Goal: Task Accomplishment & Management: Complete application form

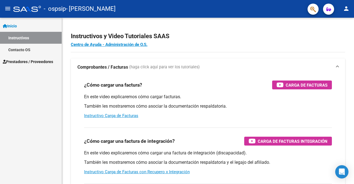
click at [28, 62] on span "Prestadores / Proveedores" at bounding box center [28, 62] width 50 height 6
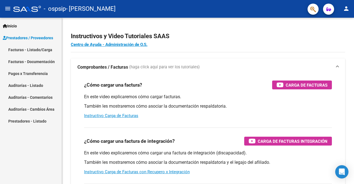
click at [31, 74] on link "Pagos x Transferencia" at bounding box center [31, 73] width 62 height 12
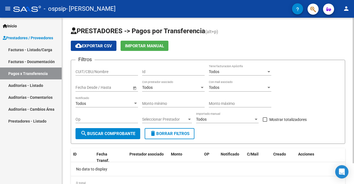
click at [353, 178] on div at bounding box center [352, 101] width 1 height 166
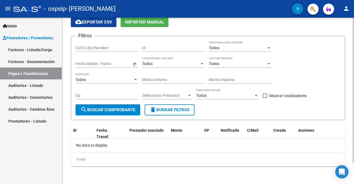
click at [353, 178] on div at bounding box center [352, 110] width 1 height 145
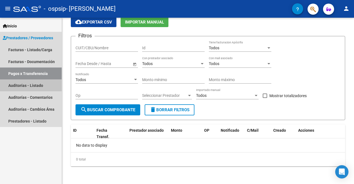
click at [39, 83] on link "Auditorías - Listado" at bounding box center [31, 85] width 62 height 12
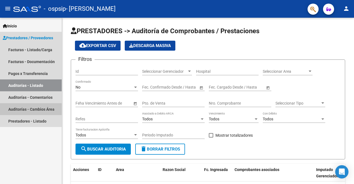
click at [40, 109] on link "Auditorías - Cambios Área" at bounding box center [31, 109] width 62 height 12
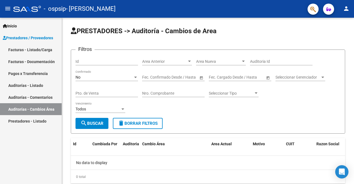
click at [37, 99] on link "Auditorías - Comentarios" at bounding box center [31, 97] width 62 height 12
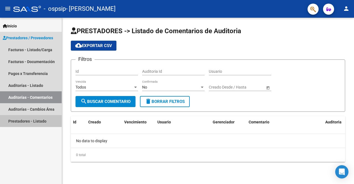
click at [44, 120] on link "Prestadores - Listado" at bounding box center [31, 121] width 62 height 12
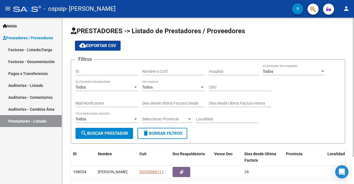
scroll to position [32, 0]
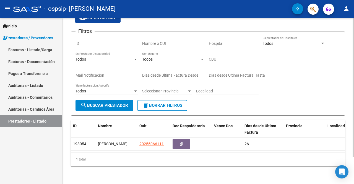
click at [353, 166] on div at bounding box center [352, 101] width 1 height 166
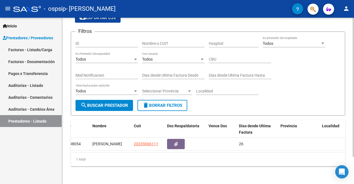
scroll to position [0, 0]
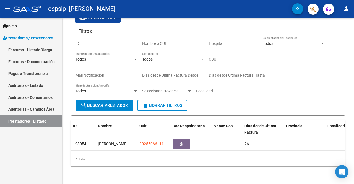
click at [42, 47] on link "Facturas - Listado/Carga" at bounding box center [31, 50] width 62 height 12
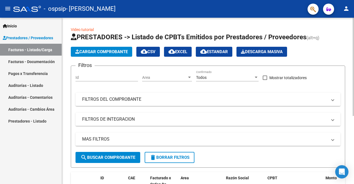
scroll to position [115, 0]
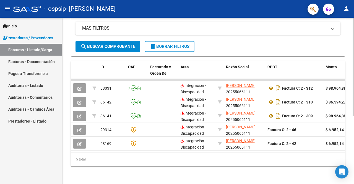
click at [353, 179] on div at bounding box center [352, 101] width 1 height 166
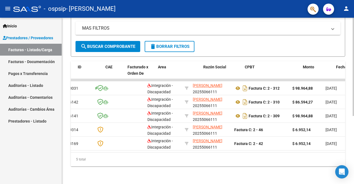
scroll to position [0, 22]
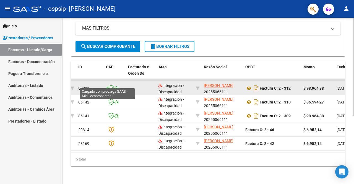
click at [107, 88] on icon at bounding box center [107, 88] width 2 height 0
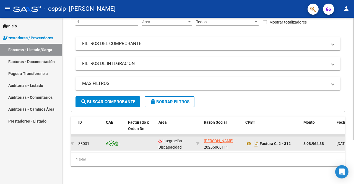
scroll to position [60, 0]
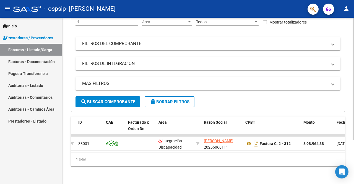
click at [352, 29] on div "Video tutorial PRESTADORES -> Listado de CPBTs Emitidos por Prestadores / Prove…" at bounding box center [208, 73] width 292 height 222
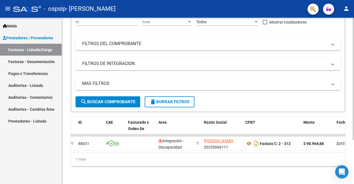
click at [352, 29] on div "Video tutorial PRESTADORES -> Listado de CPBTs Emitidos por Prestadores / Prove…" at bounding box center [208, 73] width 292 height 222
click at [29, 59] on link "Facturas - Documentación" at bounding box center [31, 62] width 62 height 12
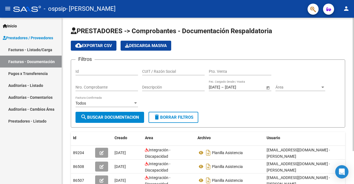
click at [353, 159] on div at bounding box center [352, 101] width 1 height 166
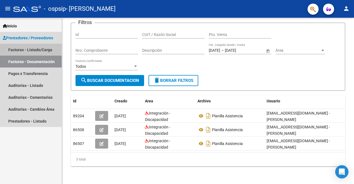
click at [35, 51] on link "Facturas - Listado/Carga" at bounding box center [31, 50] width 62 height 12
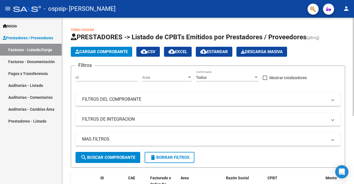
click at [353, 180] on div at bounding box center [352, 101] width 1 height 166
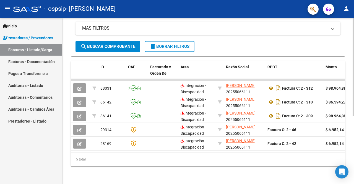
click at [352, 37] on div "Video tutorial PRESTADORES -> Listado de CPBTs Emitidos por Prestadores / Prove…" at bounding box center [208, 45] width 292 height 277
click at [353, 46] on div at bounding box center [352, 101] width 1 height 166
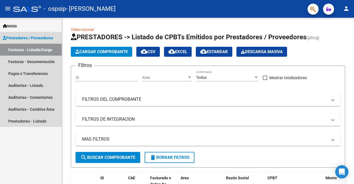
click at [48, 38] on span "Prestadores / Proveedores" at bounding box center [28, 38] width 50 height 6
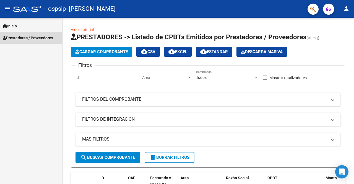
click at [48, 38] on span "Prestadores / Proveedores" at bounding box center [28, 38] width 50 height 6
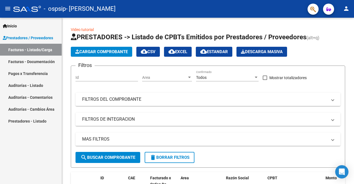
click at [37, 49] on link "Facturas - Listado/Carga" at bounding box center [31, 50] width 62 height 12
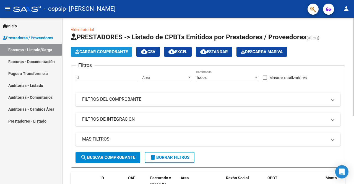
click at [101, 52] on span "Cargar Comprobante" at bounding box center [101, 51] width 53 height 5
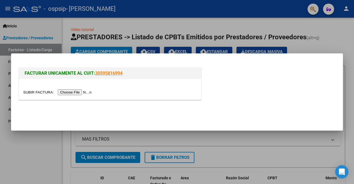
click at [30, 149] on div at bounding box center [177, 92] width 354 height 184
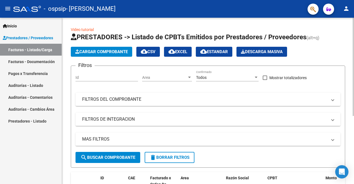
click at [353, 180] on div at bounding box center [352, 101] width 1 height 166
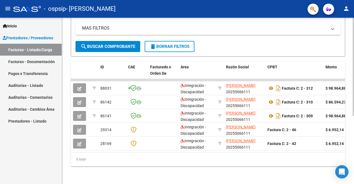
click at [353, 180] on div at bounding box center [352, 135] width 1 height 98
click at [352, 35] on div "Video tutorial PRESTADORES -> Listado de CPBTs Emitidos por Prestadores / Prove…" at bounding box center [208, 45] width 292 height 277
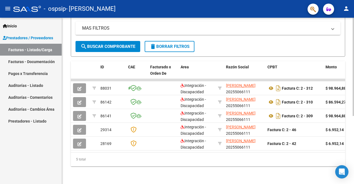
click at [352, 35] on div "Video tutorial PRESTADORES -> Listado de CPBTs Emitidos por Prestadores / Prove…" at bounding box center [208, 45] width 292 height 277
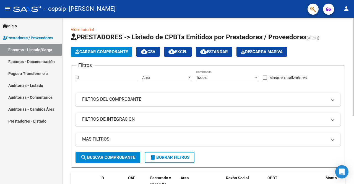
click at [353, 29] on div at bounding box center [352, 101] width 1 height 166
click at [353, 29] on div at bounding box center [352, 67] width 1 height 98
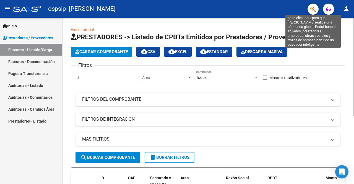
click at [313, 7] on div "menu - ospsip - ORTE MATIAS person Inicio Instructivos Contacto OS Prestadores …" at bounding box center [177, 92] width 354 height 184
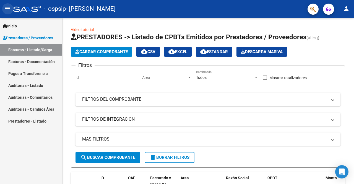
click at [7, 7] on mat-icon "menu" at bounding box center [7, 8] width 7 height 7
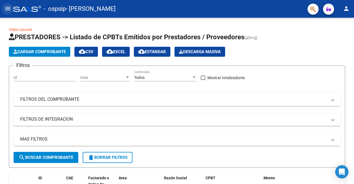
click at [7, 7] on mat-icon "menu" at bounding box center [7, 8] width 7 height 7
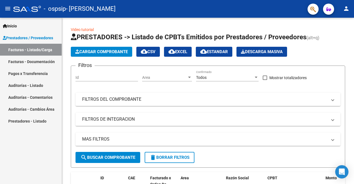
click at [31, 35] on span "Prestadores / Proveedores" at bounding box center [28, 38] width 50 height 6
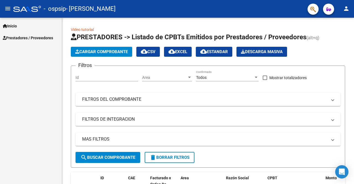
click at [27, 38] on span "Prestadores / Proveedores" at bounding box center [28, 38] width 50 height 6
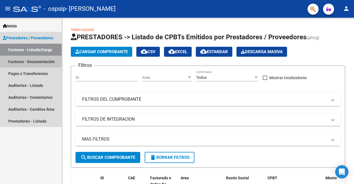
click at [33, 64] on link "Facturas - Documentación" at bounding box center [31, 62] width 62 height 12
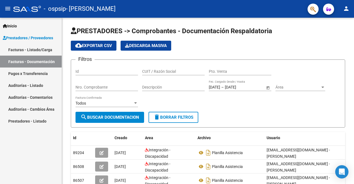
click at [37, 51] on link "Facturas - Listado/Carga" at bounding box center [31, 50] width 62 height 12
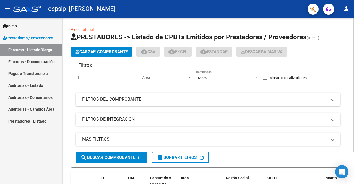
click at [95, 54] on button "Cargar Comprobante" at bounding box center [101, 52] width 61 height 10
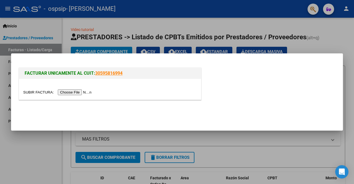
click at [91, 92] on input "file" at bounding box center [58, 92] width 70 height 6
click at [273, 143] on div at bounding box center [177, 92] width 354 height 184
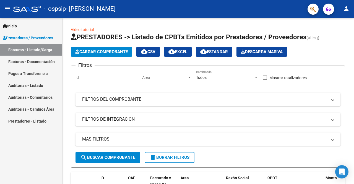
click at [35, 36] on span "Prestadores / Proveedores" at bounding box center [28, 38] width 50 height 6
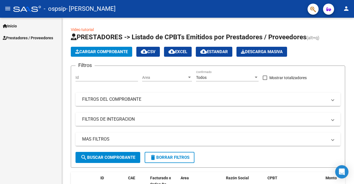
click at [35, 36] on span "Prestadores / Proveedores" at bounding box center [28, 38] width 50 height 6
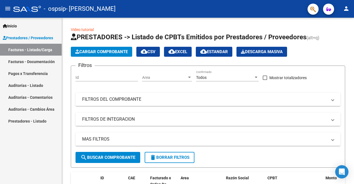
click at [33, 60] on link "Facturas - Documentación" at bounding box center [31, 62] width 62 height 12
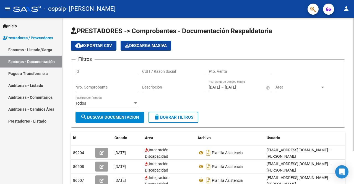
click at [353, 159] on div at bounding box center [352, 101] width 1 height 166
click at [353, 42] on div at bounding box center [352, 101] width 1 height 166
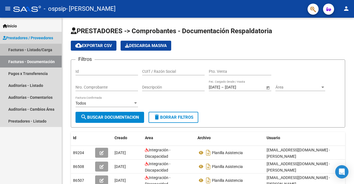
click at [44, 52] on link "Facturas - Listado/Carga" at bounding box center [31, 50] width 62 height 12
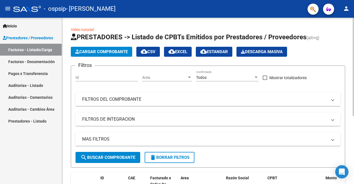
click at [112, 49] on span "Cargar Comprobante" at bounding box center [101, 51] width 53 height 5
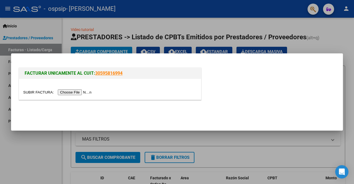
click at [74, 93] on input "file" at bounding box center [58, 92] width 70 height 6
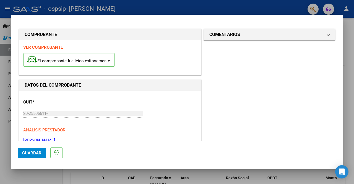
click at [54, 48] on strong "VER COMPROBANTE" at bounding box center [43, 47] width 40 height 5
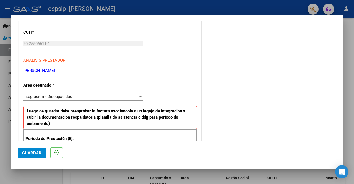
scroll to position [77, 0]
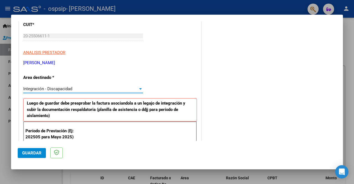
click at [140, 88] on div at bounding box center [140, 88] width 3 height 1
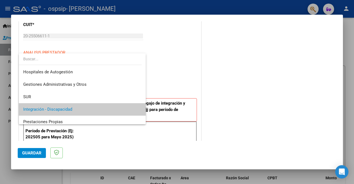
scroll to position [21, 0]
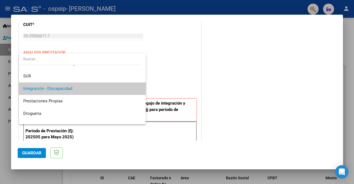
click at [140, 88] on mat-option "Integración - Discapacidad" at bounding box center [82, 88] width 127 height 12
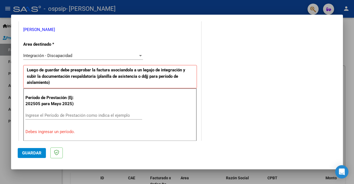
scroll to position [122, 0]
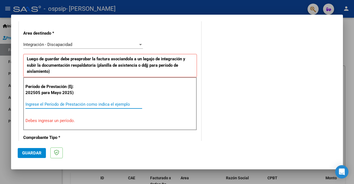
click at [65, 106] on input "Ingrese el Período de Prestación como indica el ejemplo" at bounding box center [83, 104] width 117 height 5
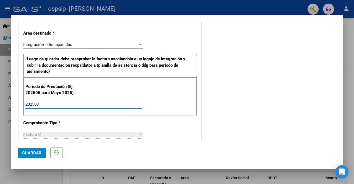
type input "202508"
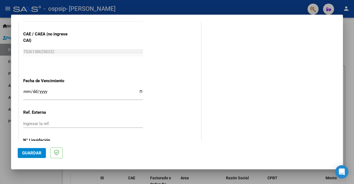
scroll to position [365, 0]
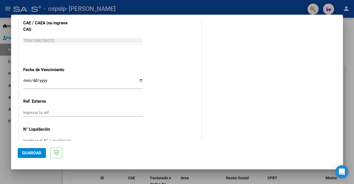
click at [138, 80] on input "Ingresar la fecha" at bounding box center [83, 82] width 120 height 9
type input "2025-09-18"
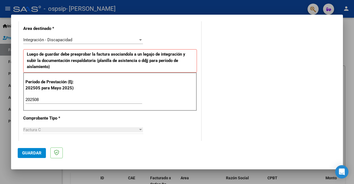
scroll to position [114, 0]
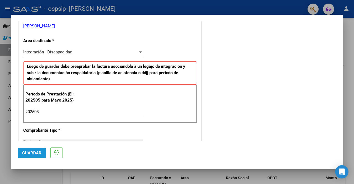
click at [37, 153] on span "Guardar" at bounding box center [31, 152] width 19 height 5
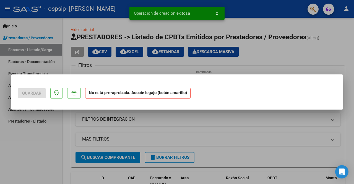
scroll to position [0, 0]
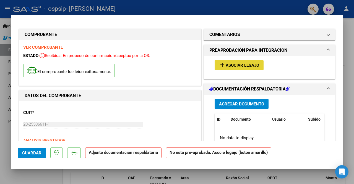
click at [238, 65] on span "Asociar Legajo" at bounding box center [241, 65] width 33 height 5
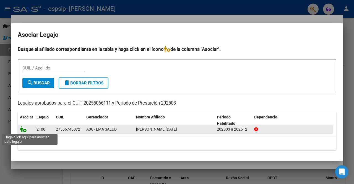
click at [23, 131] on icon at bounding box center [23, 129] width 7 height 6
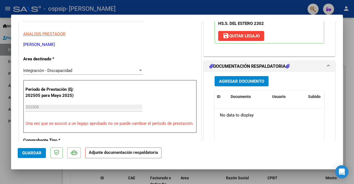
scroll to position [99, 0]
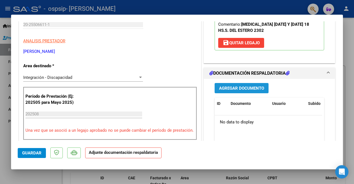
click at [251, 89] on span "Agregar Documento" at bounding box center [241, 88] width 45 height 5
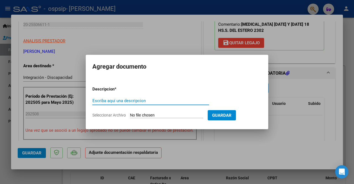
click at [142, 102] on input "Escriba aquí una descripcion" at bounding box center [150, 100] width 117 height 5
type input "PLANILLA ASISTENCIA AGOSTO 2025"
click at [117, 114] on span "Seleccionar Archivo" at bounding box center [108, 115] width 33 height 4
click at [130, 114] on input "Seleccionar Archivo" at bounding box center [166, 115] width 73 height 5
type input "C:\fakepath\Planilla Asist.Lepore Lucia 8-25.pdf"
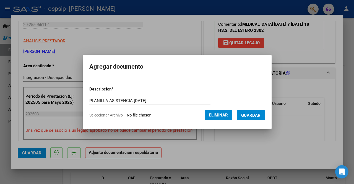
click at [254, 117] on span "Guardar" at bounding box center [250, 115] width 19 height 5
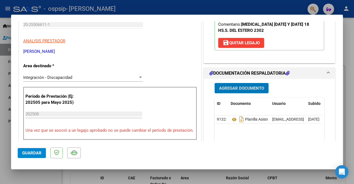
click at [216, 13] on div at bounding box center [177, 92] width 354 height 184
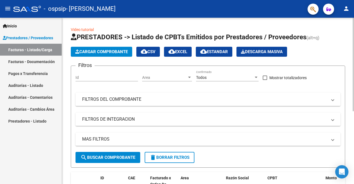
click at [353, 139] on div at bounding box center [352, 101] width 1 height 166
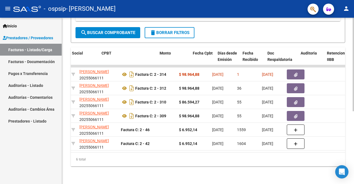
scroll to position [0, 166]
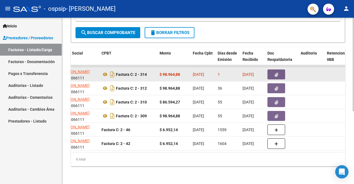
click at [275, 72] on span "button" at bounding box center [276, 74] width 4 height 5
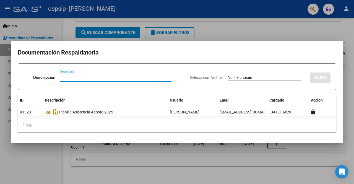
click at [220, 35] on div at bounding box center [177, 92] width 354 height 184
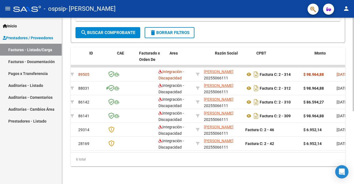
scroll to position [0, 0]
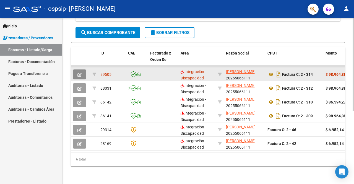
click at [80, 73] on icon "button" at bounding box center [79, 75] width 4 height 4
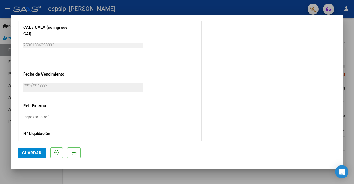
scroll to position [361, 0]
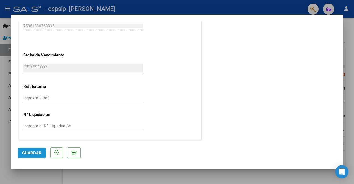
click at [39, 150] on span "Guardar" at bounding box center [31, 152] width 19 height 5
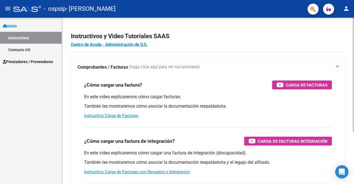
click at [241, 30] on app-root-component "Instructivos y Video Tutoriales SAAS Centro de Ayuda - Administración de O.S. C…" at bounding box center [208, 130] width 274 height 207
click at [345, 9] on mat-icon "person" at bounding box center [346, 8] width 7 height 7
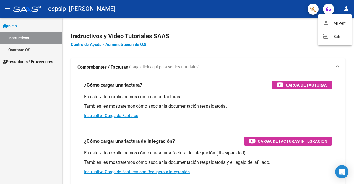
click at [297, 41] on div at bounding box center [177, 92] width 354 height 184
click at [327, 9] on icon "button" at bounding box center [328, 9] width 5 height 4
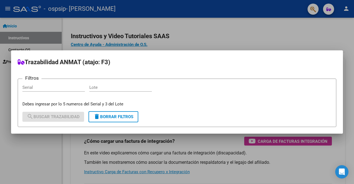
click at [251, 33] on div at bounding box center [177, 92] width 354 height 184
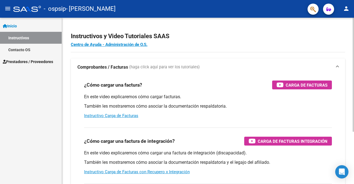
scroll to position [76, 0]
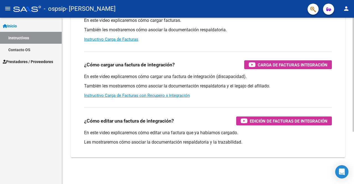
click at [353, 137] on div at bounding box center [352, 101] width 1 height 166
